Goal: Transaction & Acquisition: Subscribe to service/newsletter

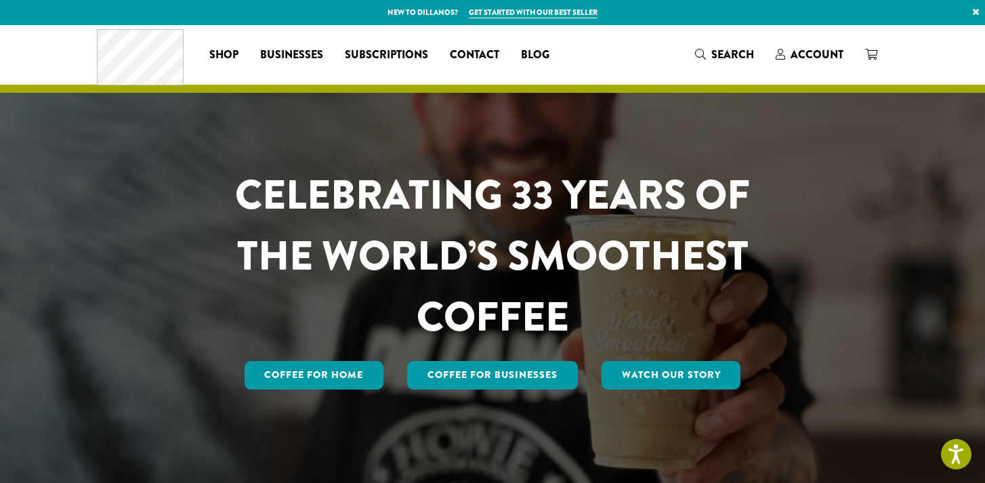
click at [104, 110] on div "CELEBRATING 33 YEARS OF THE WORLD’S SMOOTHEST COFFEE Coffee for Home Coffee For…" at bounding box center [492, 255] width 813 height 461
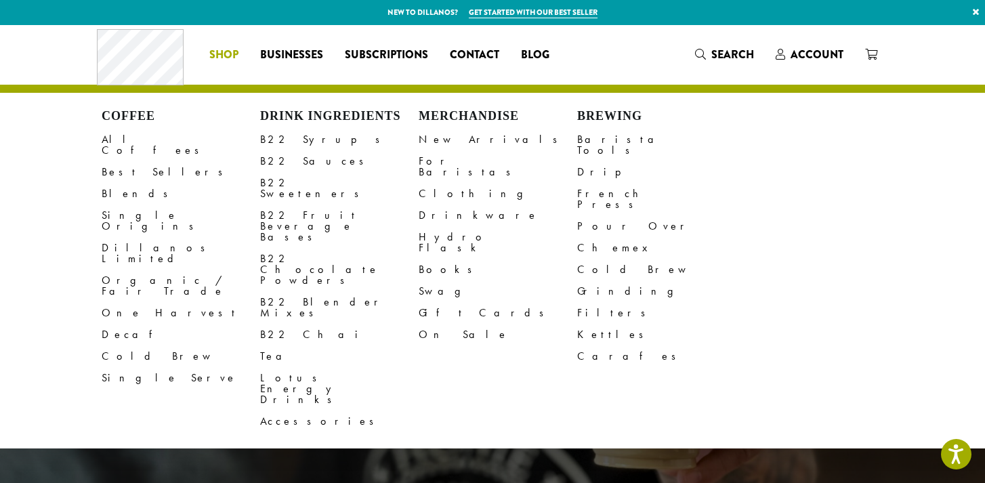
click at [230, 48] on span "Shop" at bounding box center [223, 55] width 29 height 17
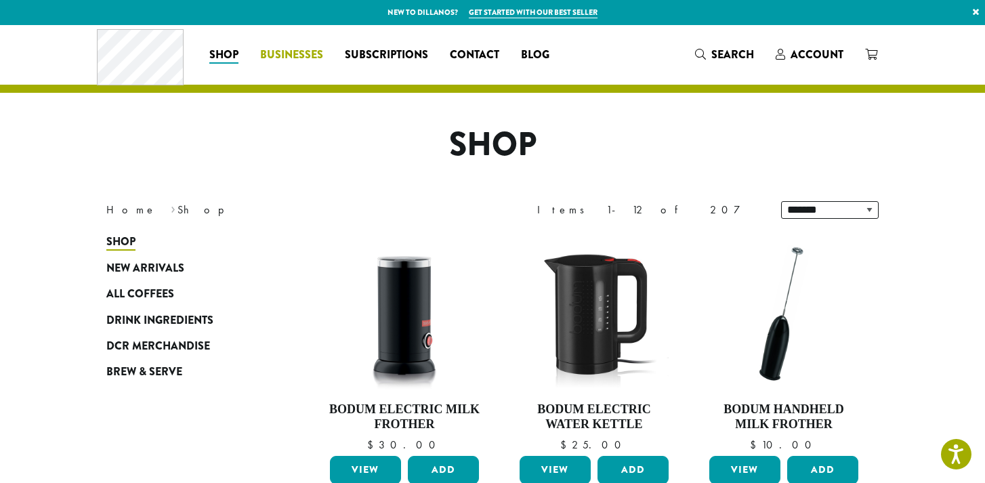
click at [292, 51] on span "Businesses" at bounding box center [291, 55] width 63 height 17
click at [408, 51] on span "Subscriptions" at bounding box center [386, 55] width 83 height 17
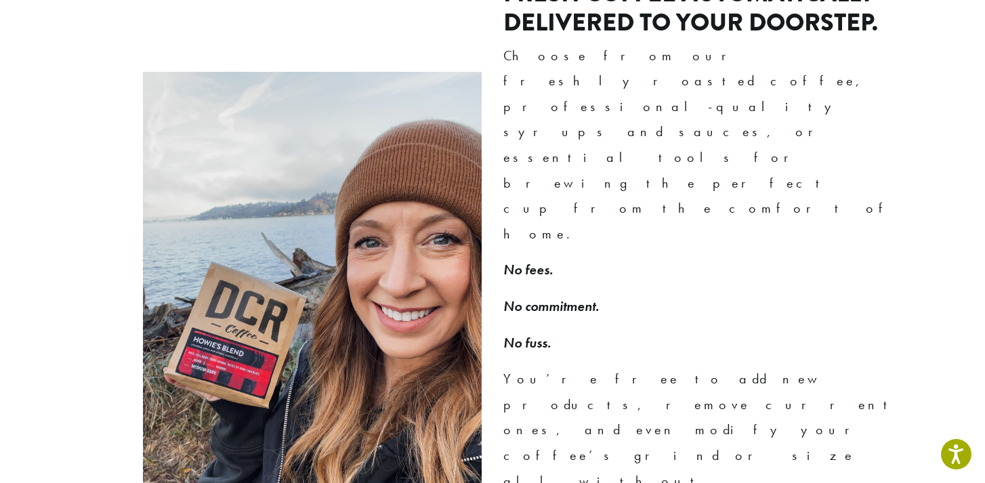
scroll to position [940, 0]
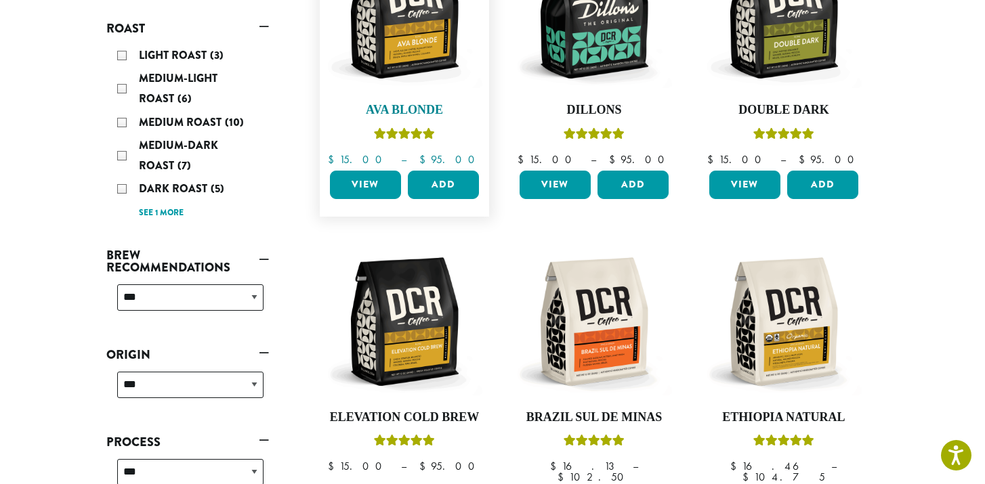
scroll to position [280, 0]
